Goal: Task Accomplishment & Management: Manage account settings

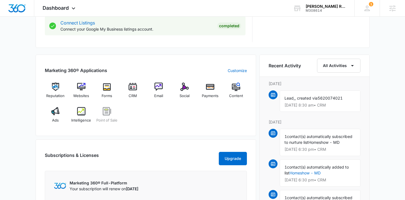
scroll to position [321, 0]
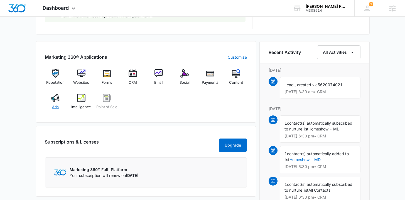
click at [53, 104] on span "Ads" at bounding box center [55, 107] width 7 height 6
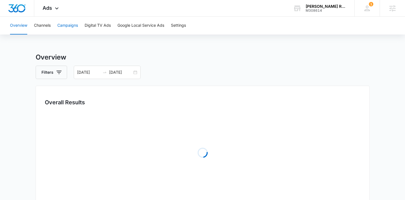
click at [68, 24] on button "Campaigns" at bounding box center [67, 26] width 21 height 18
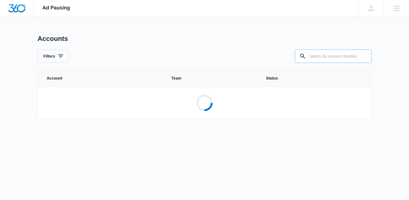
click at [325, 55] on input "text" at bounding box center [333, 56] width 77 height 13
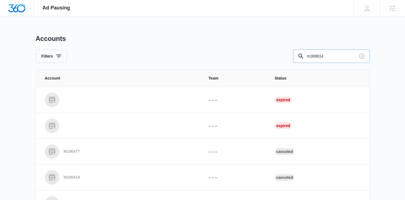
type input "m308614"
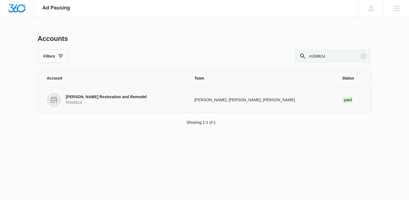
click at [77, 95] on p "Jenkins Restoration and Remodel" at bounding box center [106, 97] width 81 height 6
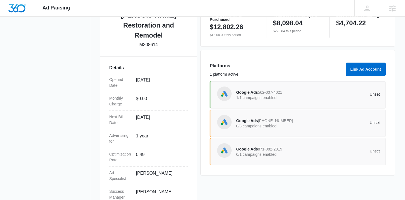
scroll to position [145, 0]
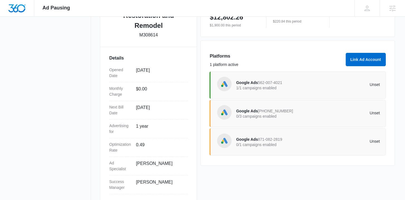
click at [248, 110] on span "Google Ads" at bounding box center [247, 111] width 22 height 4
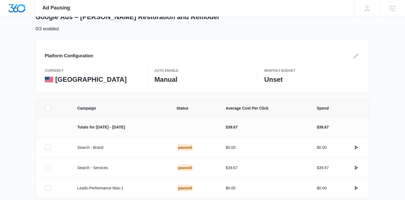
scroll to position [56, 0]
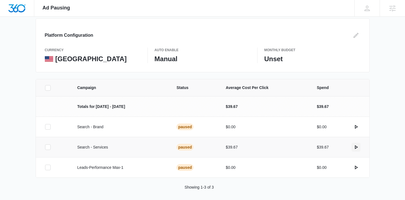
click at [356, 147] on icon "actions.activate" at bounding box center [356, 147] width 7 height 7
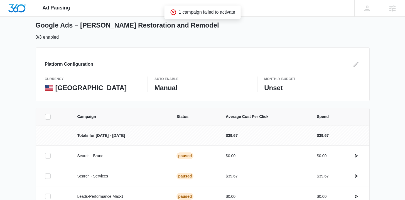
scroll to position [0, 0]
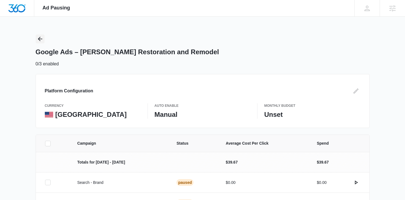
click at [41, 39] on icon "Back" at bounding box center [40, 39] width 7 height 7
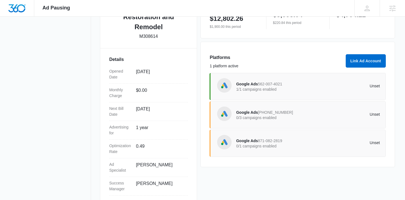
scroll to position [145, 0]
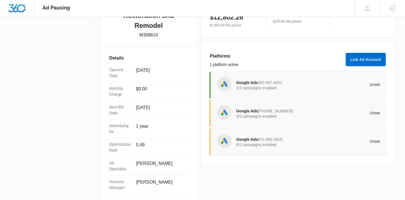
click at [251, 138] on span "Google Ads" at bounding box center [247, 139] width 22 height 4
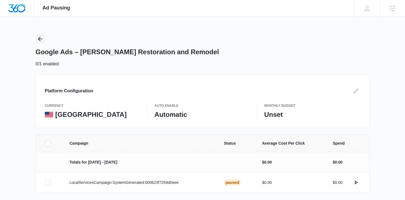
click at [41, 38] on icon "Back" at bounding box center [40, 39] width 7 height 7
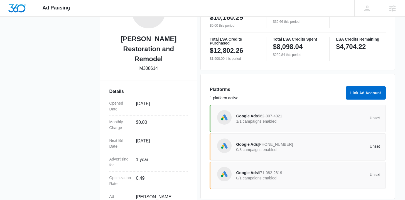
scroll to position [132, 0]
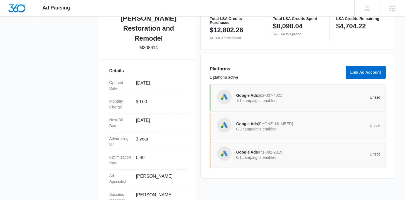
click at [249, 96] on span "Google Ads" at bounding box center [247, 95] width 22 height 4
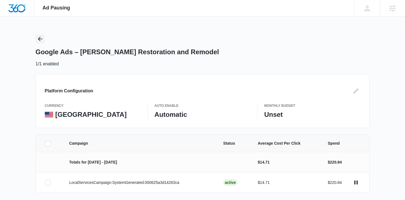
click at [40, 37] on icon "Back" at bounding box center [40, 39] width 4 height 4
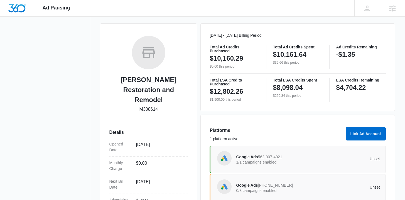
scroll to position [140, 0]
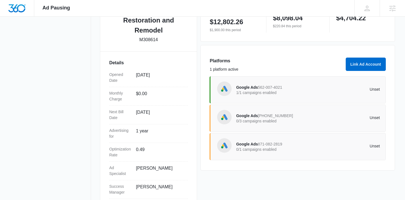
click at [240, 114] on span "Google Ads" at bounding box center [247, 116] width 22 height 4
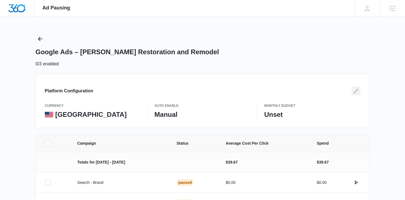
click at [354, 91] on icon "Edit" at bounding box center [356, 91] width 7 height 7
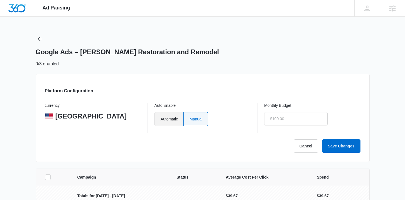
click at [177, 119] on label "Automatic" at bounding box center [168, 119] width 29 height 14
click at [161, 119] on input "Automatic" at bounding box center [160, 119] width 0 height 0
radio input "true"
click at [206, 120] on label "Manual" at bounding box center [196, 119] width 24 height 14
click at [189, 119] on input "Manual" at bounding box center [189, 119] width 0 height 0
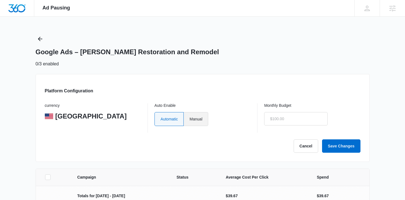
radio input "true"
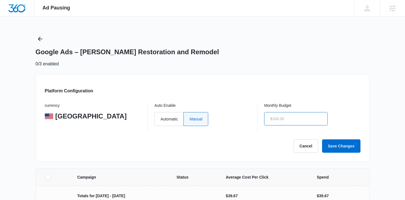
click at [298, 119] on input "text" at bounding box center [295, 118] width 63 height 13
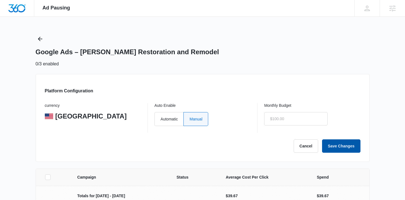
click at [353, 144] on button "Save Changes" at bounding box center [341, 145] width 38 height 13
type input "$0.00"
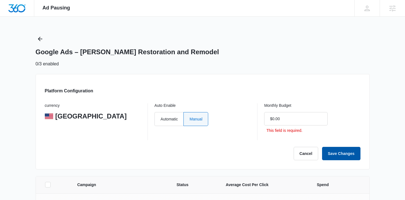
click at [334, 155] on button "Save Changes" at bounding box center [341, 153] width 38 height 13
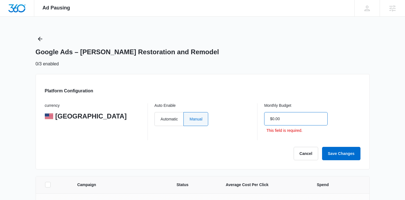
click at [292, 116] on input "$0.00" at bounding box center [295, 118] width 63 height 13
click at [42, 40] on icon "Back" at bounding box center [40, 39] width 7 height 7
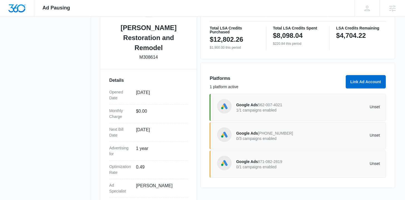
scroll to position [129, 0]
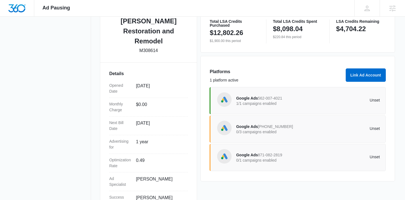
click at [242, 100] on span "Google Ads" at bounding box center [247, 98] width 22 height 4
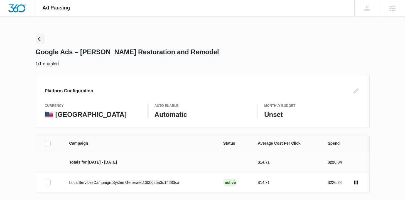
click at [40, 38] on icon "Back" at bounding box center [40, 39] width 7 height 7
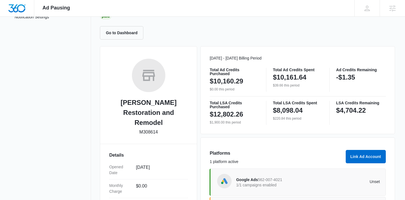
scroll to position [135, 0]
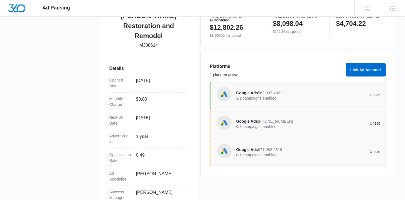
click at [254, 122] on span "Google Ads" at bounding box center [247, 121] width 22 height 4
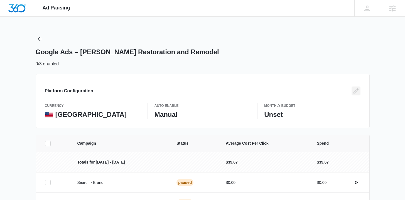
click at [358, 91] on icon "Edit" at bounding box center [356, 91] width 7 height 7
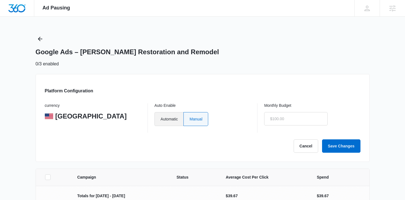
click at [167, 119] on label "Automatic" at bounding box center [168, 119] width 29 height 14
click at [161, 119] on input "Automatic" at bounding box center [160, 119] width 0 height 0
radio input "true"
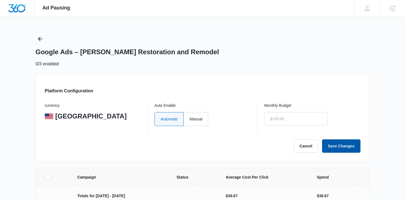
click at [340, 144] on button "Save Changes" at bounding box center [341, 145] width 38 height 13
type input "$0.00"
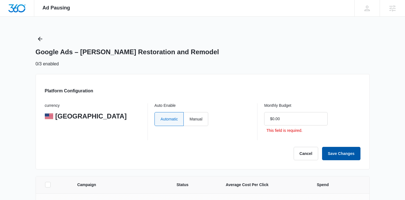
click at [334, 152] on button "Save Changes" at bounding box center [341, 153] width 38 height 13
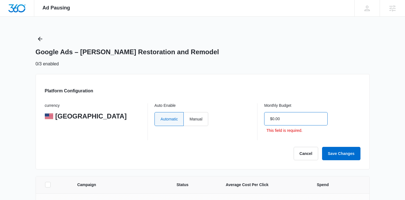
click at [292, 121] on input "$0.00" at bounding box center [295, 118] width 63 height 13
drag, startPoint x: 294, startPoint y: 120, endPoint x: 248, endPoint y: 117, distance: 46.0
click at [248, 117] on div "currency United States Auto Enable Automatic Manual Monthly Budget $0.00 This f…" at bounding box center [203, 121] width 316 height 37
click at [295, 123] on input "$0.00" at bounding box center [295, 118] width 63 height 13
click at [195, 118] on label "Manual" at bounding box center [196, 119] width 24 height 14
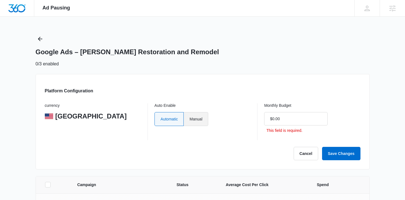
click at [189, 119] on input "Manual" at bounding box center [189, 119] width 0 height 0
radio input "true"
click at [305, 158] on button "Cancel" at bounding box center [306, 153] width 24 height 13
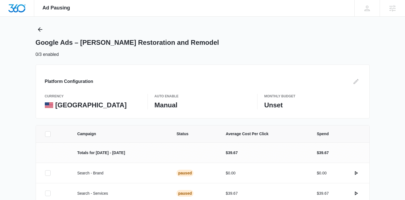
scroll to position [59, 0]
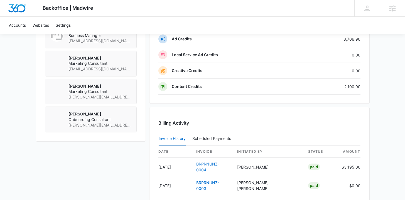
scroll to position [484, 0]
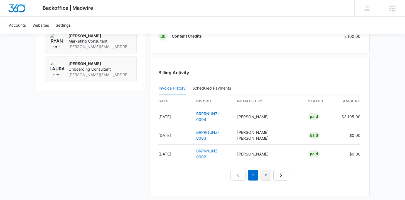
click at [268, 170] on link "2" at bounding box center [265, 175] width 11 height 11
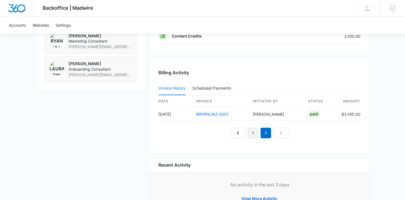
click at [255, 137] on link "1" at bounding box center [253, 133] width 11 height 11
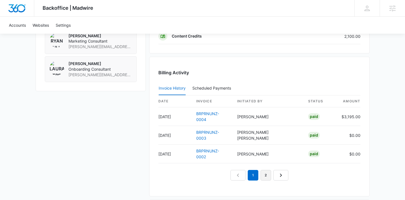
click at [266, 170] on link "2" at bounding box center [265, 175] width 11 height 11
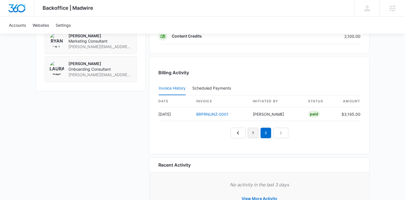
click at [248, 132] on link "1" at bounding box center [253, 133] width 11 height 11
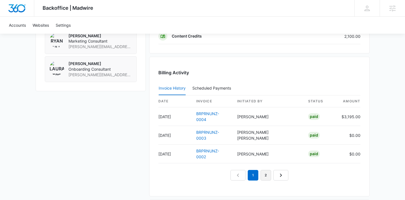
click at [264, 170] on link "2" at bounding box center [265, 175] width 11 height 11
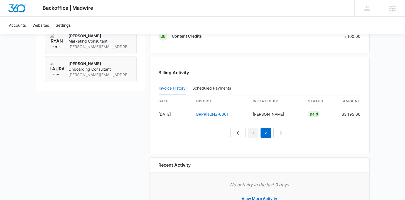
click at [254, 134] on link "1" at bounding box center [253, 133] width 11 height 11
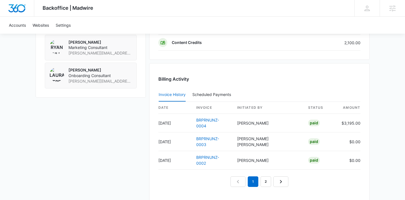
scroll to position [486, 0]
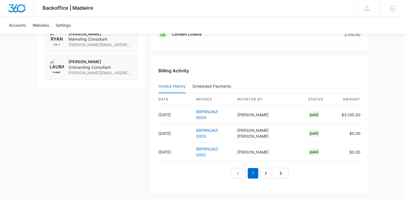
click at [239, 168] on nav "1 2" at bounding box center [259, 173] width 58 height 11
click at [263, 168] on link "2" at bounding box center [265, 173] width 11 height 11
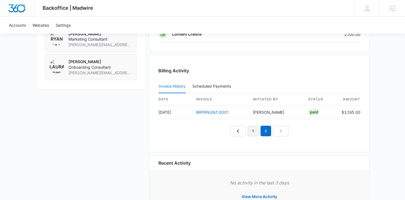
click at [253, 135] on link "1" at bounding box center [253, 131] width 11 height 11
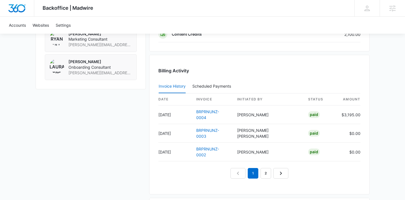
click at [239, 168] on nav "1 2" at bounding box center [259, 173] width 58 height 11
click at [265, 168] on link "2" at bounding box center [265, 173] width 11 height 11
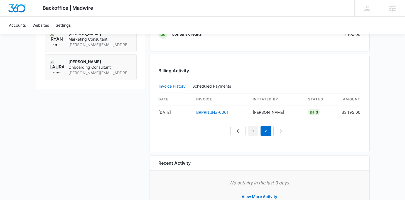
click at [251, 130] on link "1" at bounding box center [253, 131] width 11 height 11
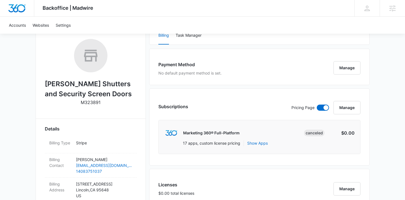
scroll to position [0, 0]
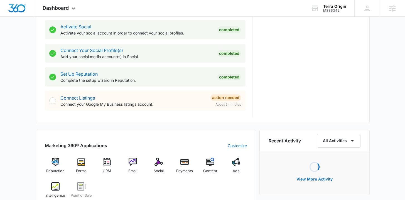
scroll to position [238, 0]
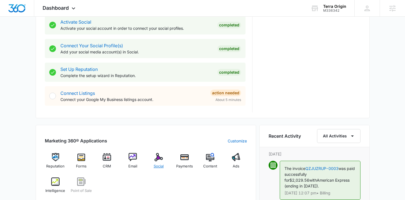
click at [160, 162] on div "Social" at bounding box center [158, 163] width 21 height 20
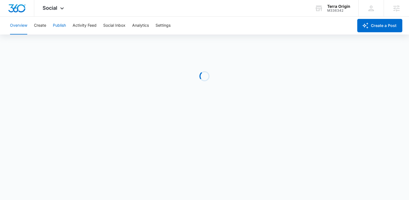
click at [61, 27] on button "Publish" at bounding box center [59, 26] width 13 height 18
click at [46, 43] on button "Schedules" at bounding box center [42, 43] width 19 height 16
click at [20, 44] on button "Calendar" at bounding box center [18, 43] width 16 height 16
